Goal: Information Seeking & Learning: Find specific fact

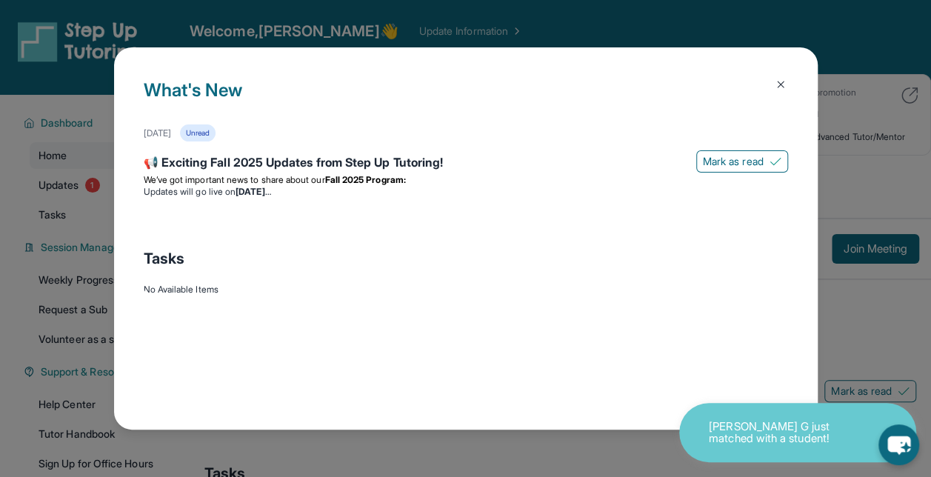
click at [776, 84] on img at bounding box center [780, 84] width 12 height 12
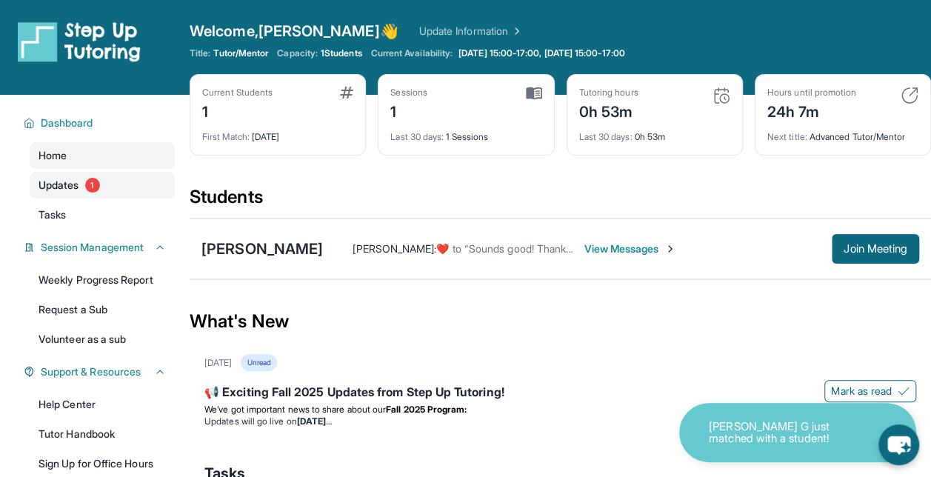
click at [53, 173] on link "Updates 1" at bounding box center [102, 185] width 145 height 27
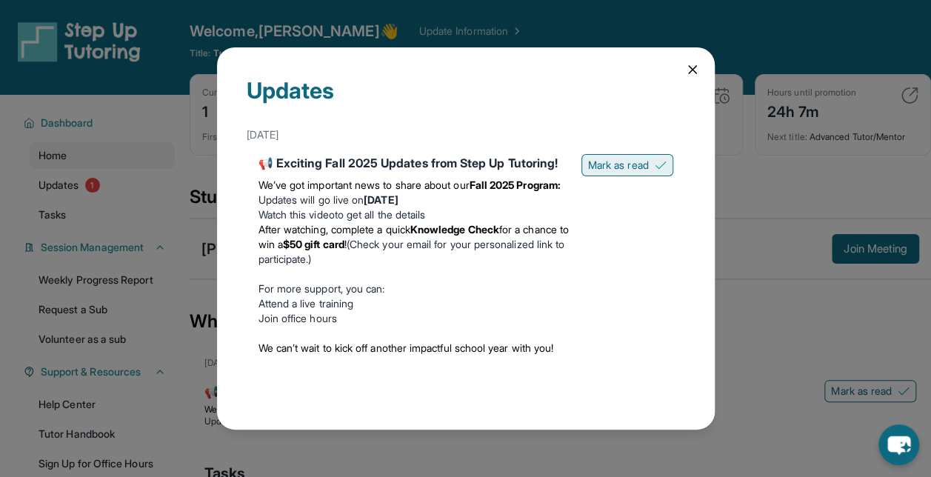
click at [626, 172] on span "Mark as read" at bounding box center [618, 165] width 61 height 15
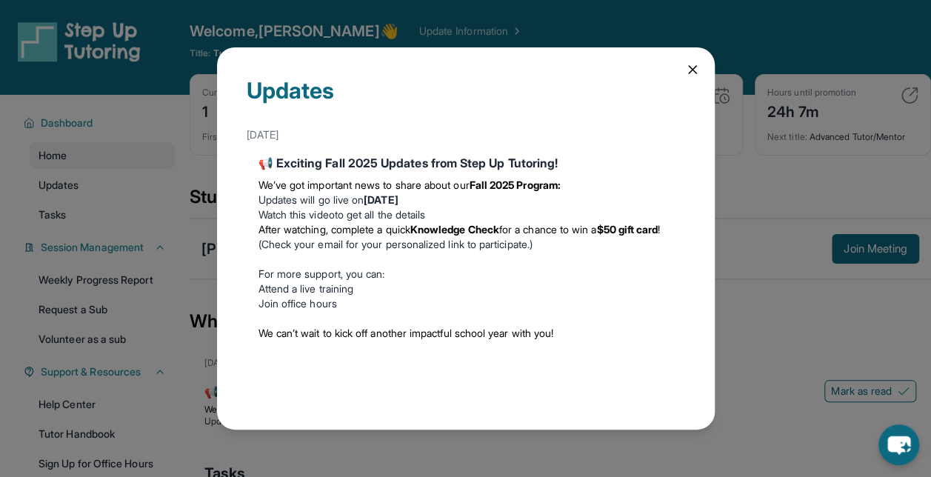
click at [690, 65] on icon at bounding box center [692, 69] width 15 height 15
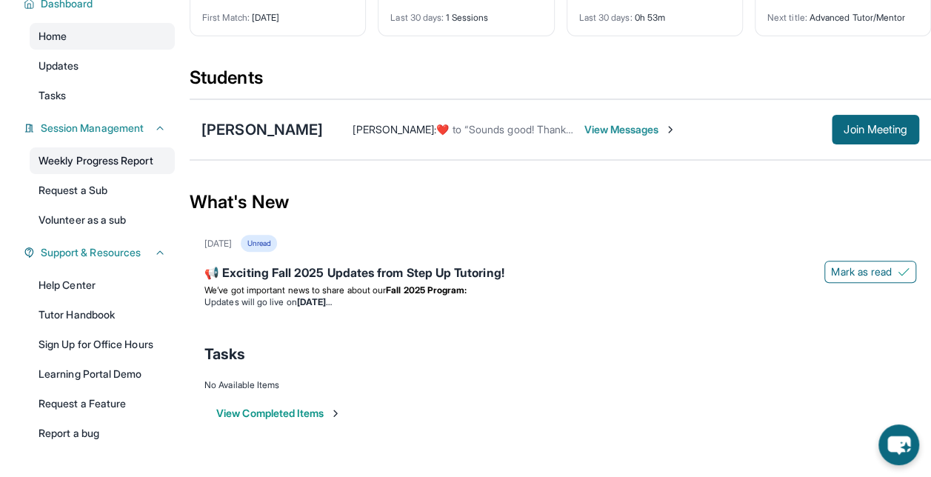
scroll to position [163, 0]
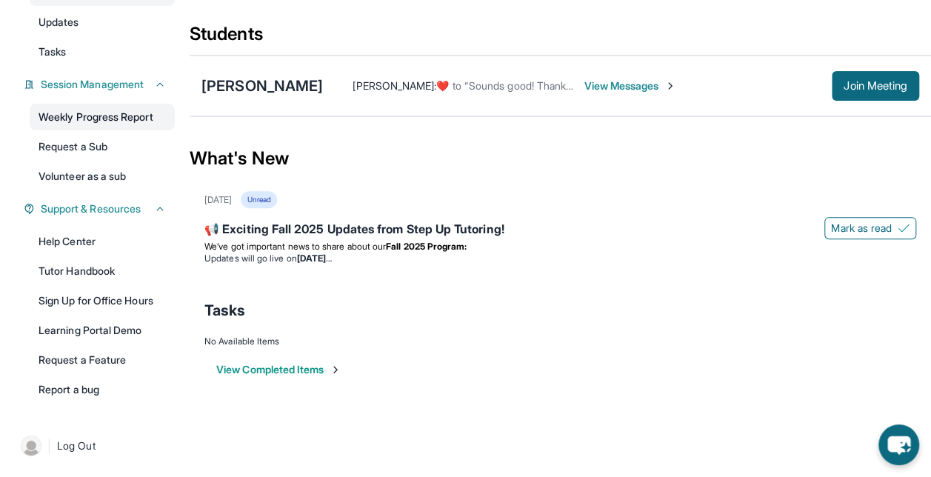
click at [99, 118] on link "Weekly Progress Report" at bounding box center [102, 117] width 145 height 27
click at [73, 239] on link "Help Center" at bounding box center [102, 241] width 145 height 27
click at [339, 93] on div "[PERSON_NAME] :  ​❤️​ to “ Sounds good! Thank you for understanding. Looking fo…" at bounding box center [621, 86] width 596 height 30
click at [623, 83] on span "View Messages" at bounding box center [629, 85] width 93 height 15
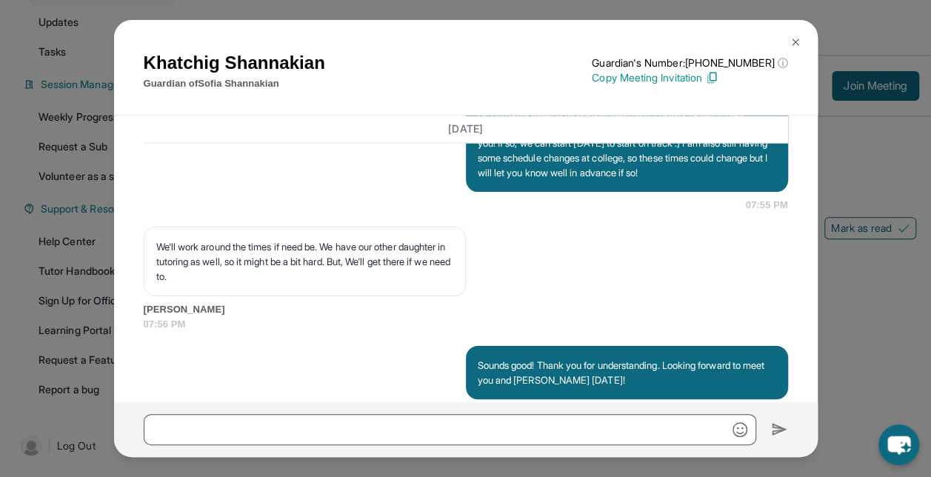
scroll to position [1296, 0]
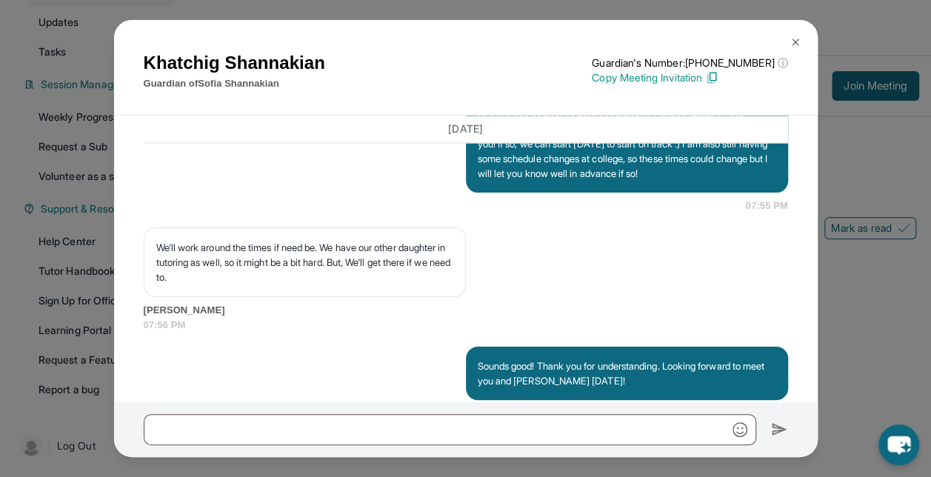
click at [792, 39] on img at bounding box center [795, 42] width 12 height 12
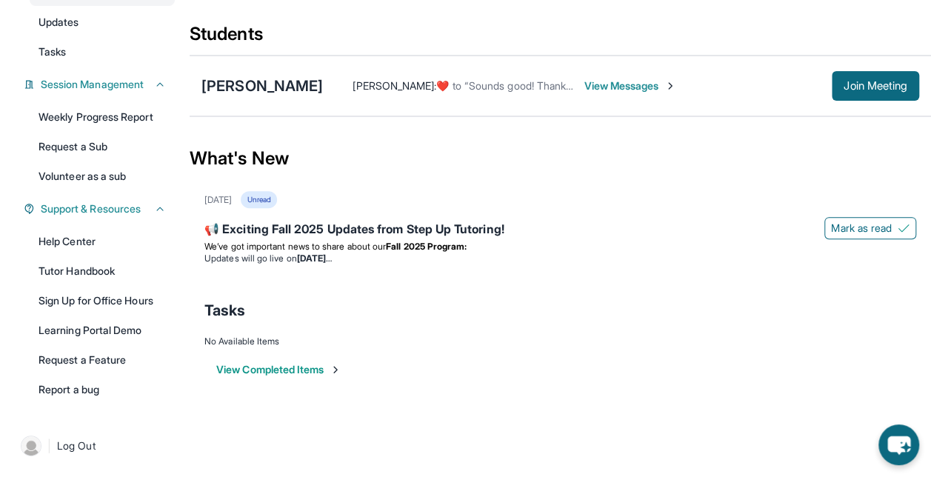
scroll to position [0, 0]
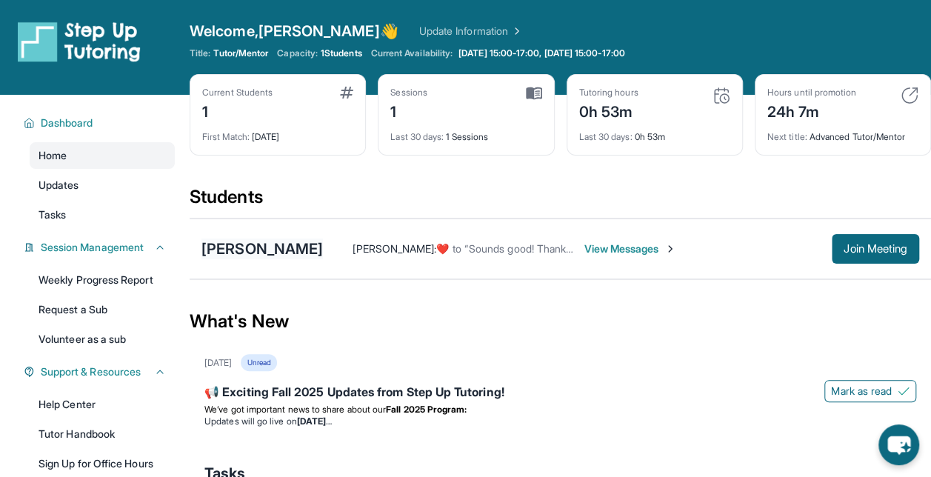
click at [238, 250] on div "[PERSON_NAME]" at bounding box center [261, 248] width 121 height 21
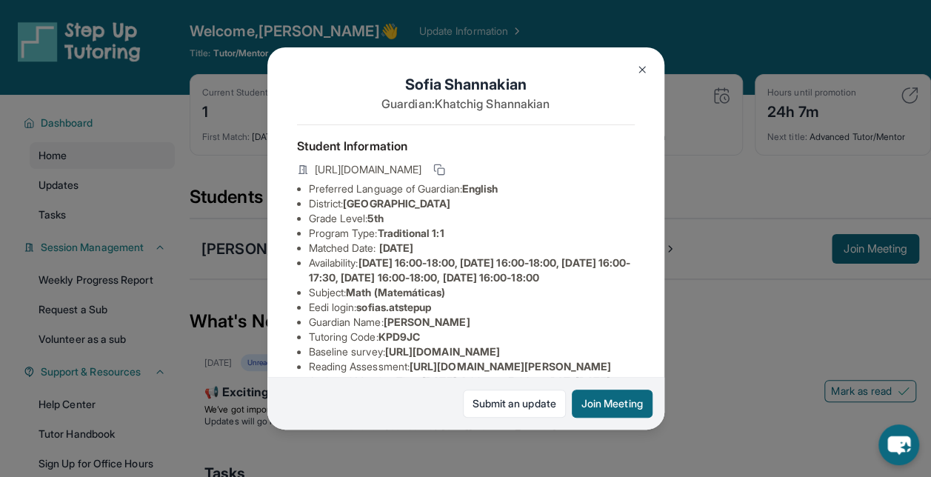
scroll to position [13, 0]
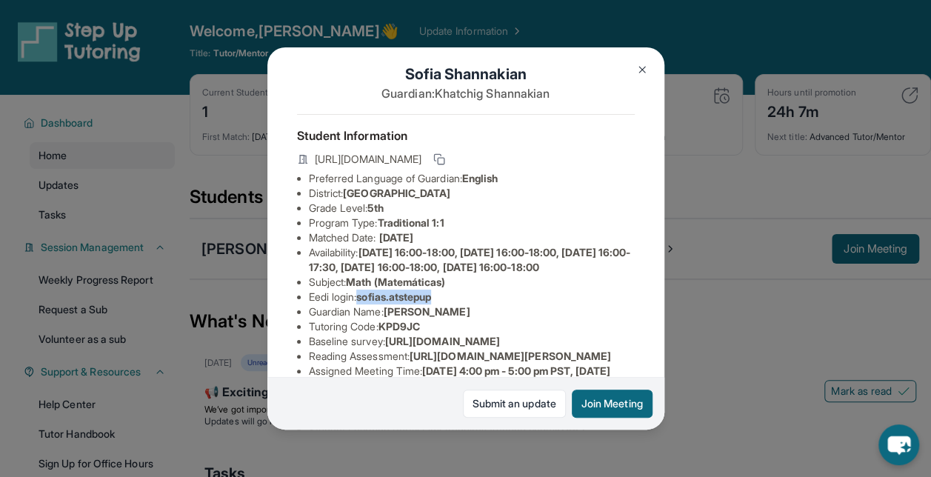
drag, startPoint x: 362, startPoint y: 324, endPoint x: 450, endPoint y: 321, distance: 88.2
click at [450, 304] on li "Eedi login : sofias.atstepup" at bounding box center [472, 297] width 326 height 15
copy span "sofias.atstepup"
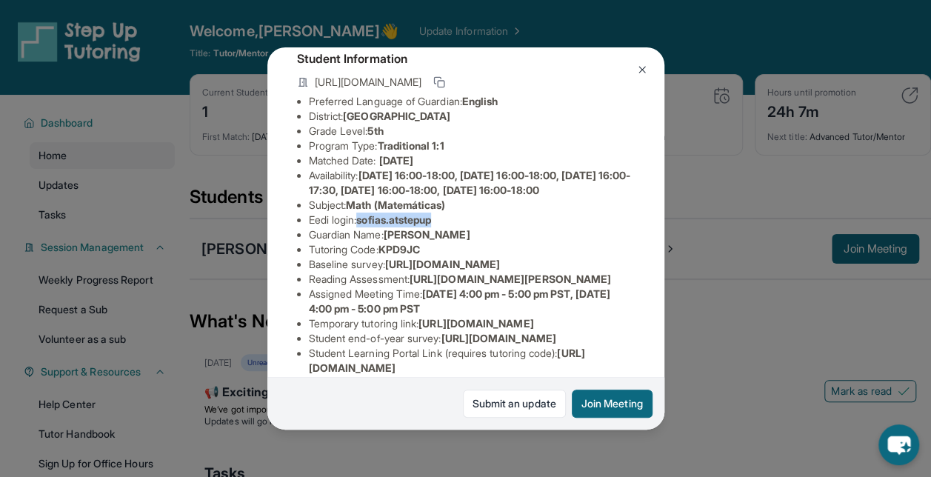
scroll to position [93, 0]
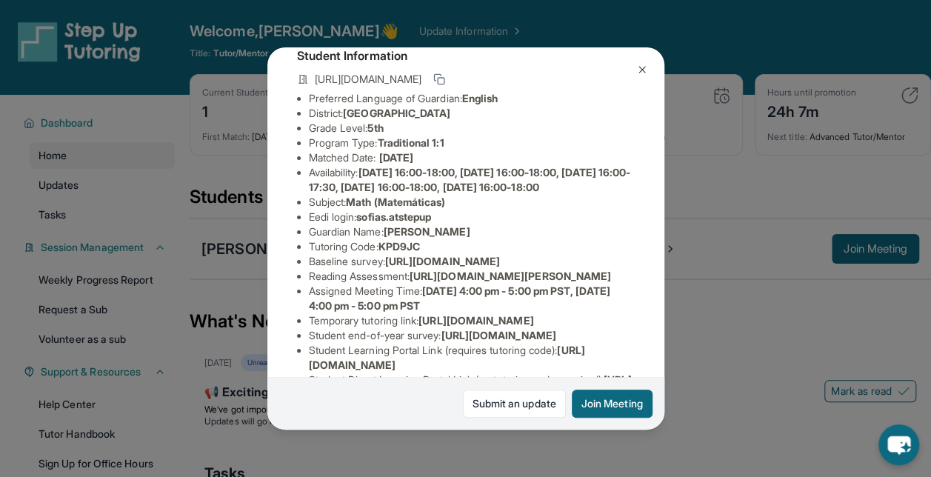
click at [407, 252] on span "KPD9JC" at bounding box center [398, 246] width 41 height 13
copy span "KPD9JC"
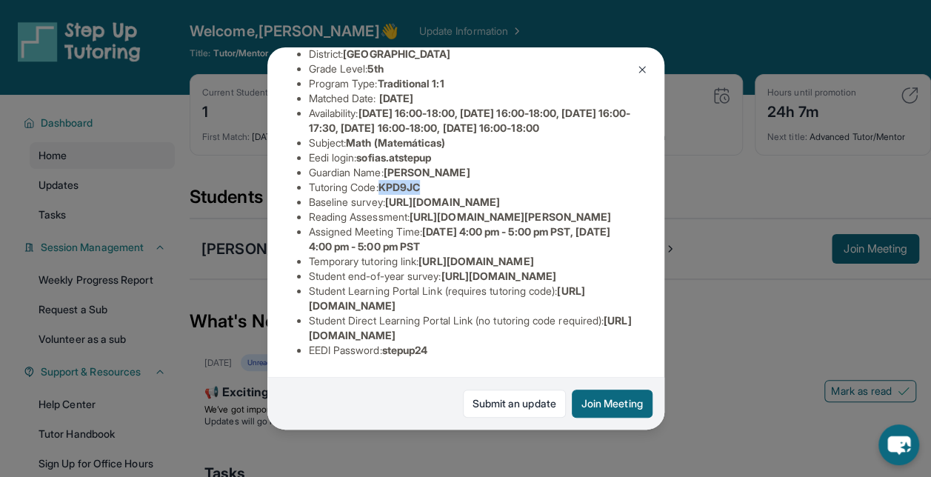
click at [404, 344] on span "stepup24" at bounding box center [405, 350] width 46 height 13
copy span "stepup24"
click at [706, 155] on div "[PERSON_NAME] Guardian: [PERSON_NAME] Student Information [URL][DOMAIN_NAME] Pr…" at bounding box center [465, 238] width 931 height 477
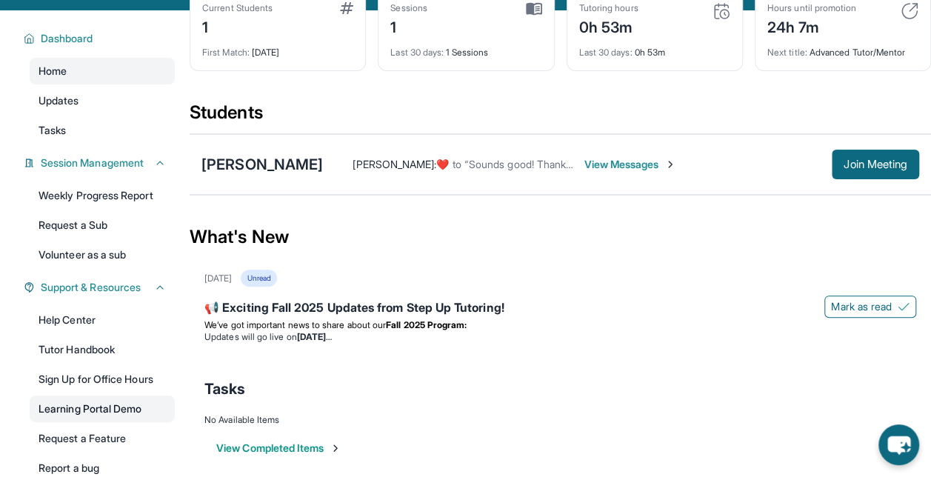
scroll to position [163, 0]
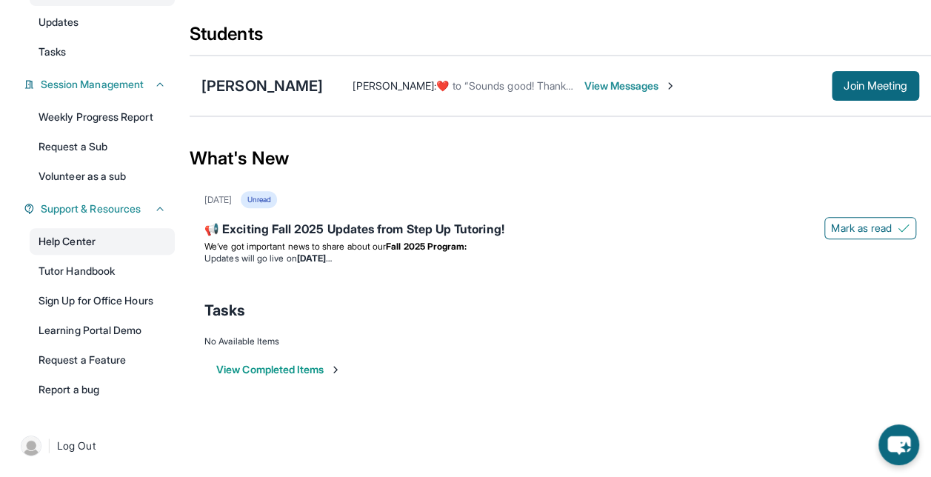
click at [70, 243] on link "Help Center" at bounding box center [102, 241] width 145 height 27
